Goal: Transaction & Acquisition: Purchase product/service

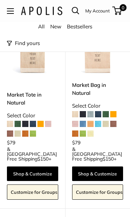
scroll to position [76, 0]
click at [35, 135] on span at bounding box center [33, 134] width 6 height 6
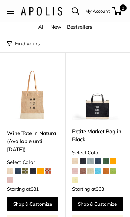
scroll to position [440, 0]
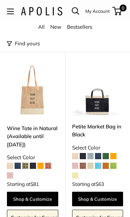
click at [11, 173] on span at bounding box center [10, 176] width 6 height 6
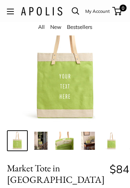
scroll to position [37, 0]
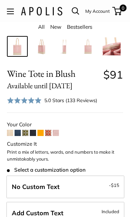
scroll to position [136, 0]
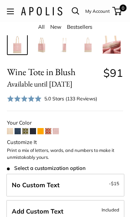
click at [17, 133] on span at bounding box center [18, 131] width 6 height 6
